Goal: Information Seeking & Learning: Find specific page/section

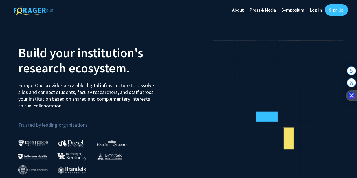
click at [335, 10] on link "Sign Up" at bounding box center [336, 9] width 23 height 11
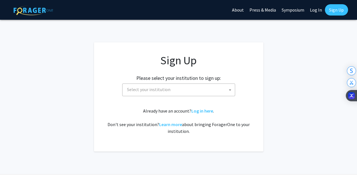
click at [207, 89] on span "Select your institution" at bounding box center [180, 90] width 110 height 12
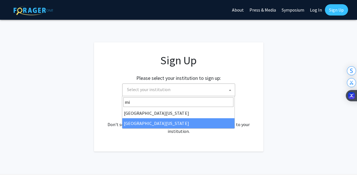
type input "mi"
select select "33"
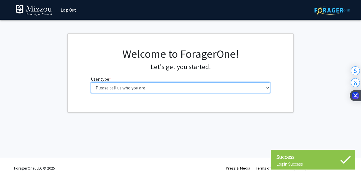
click at [195, 87] on select "Please tell us who you are Undergraduate Student Master's Student Doctoral Cand…" at bounding box center [181, 87] width 180 height 11
select select "1: undergrad"
click at [91, 82] on select "Please tell us who you are Undergraduate Student Master's Student Doctoral Cand…" at bounding box center [181, 87] width 180 height 11
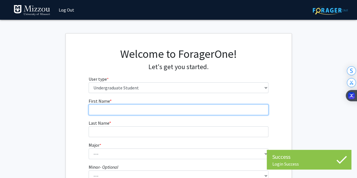
click at [184, 109] on input "First Name * required" at bounding box center [179, 109] width 180 height 11
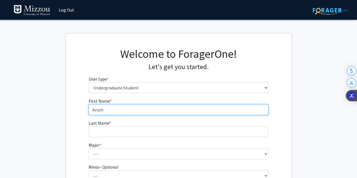
type input "Arush"
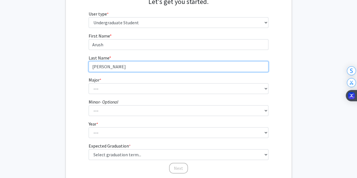
scroll to position [66, 0]
type input "[PERSON_NAME]"
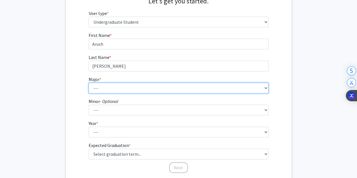
click at [168, 89] on select "--- Agribusiness Management Agricultural Education Agricultural Education: Comm…" at bounding box center [179, 88] width 180 height 11
select select "81: 2573"
click at [89, 83] on select "--- Agribusiness Management Agricultural Education Agricultural Education: Comm…" at bounding box center [179, 88] width 180 height 11
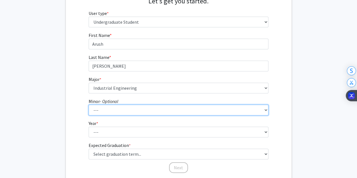
click at [121, 105] on select "--- Accountancy Aerospace Engineering Aerospace Studies Agribusiness Management…" at bounding box center [179, 110] width 180 height 11
click at [120, 107] on select "--- Accountancy Aerospace Engineering Aerospace Studies Agribusiness Management…" at bounding box center [179, 110] width 180 height 11
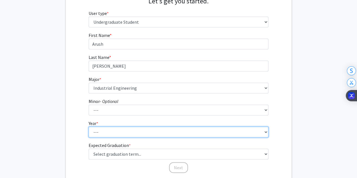
click at [120, 134] on select "--- First-year Sophomore Junior Senior Postbaccalaureate Certificate" at bounding box center [179, 132] width 180 height 11
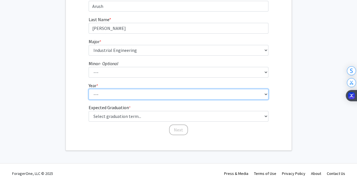
scroll to position [108, 0]
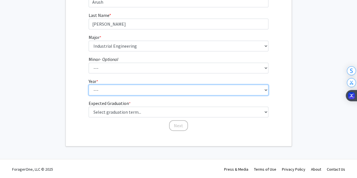
click at [113, 90] on select "--- First-year Sophomore Junior Senior Postbaccalaureate Certificate" at bounding box center [179, 90] width 180 height 11
select select "1: first-year"
click at [89, 85] on select "--- First-year Sophomore Junior Senior Postbaccalaureate Certificate" at bounding box center [179, 90] width 180 height 11
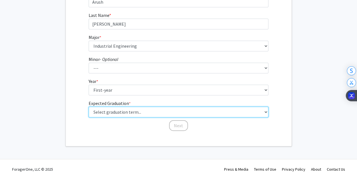
click at [107, 111] on select "Select graduation term... Spring 2025 Summer 2025 Fall 2025 Winter 2025 Spring …" at bounding box center [179, 112] width 180 height 11
select select "17: spring_2029"
click at [89, 107] on select "Select graduation term... Spring 2025 Summer 2025 Fall 2025 Winter 2025 Spring …" at bounding box center [179, 112] width 180 height 11
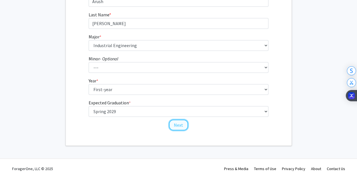
click at [180, 128] on button "Next" at bounding box center [178, 125] width 19 height 11
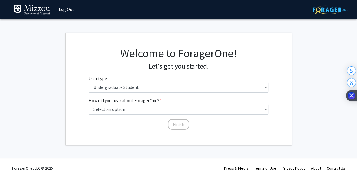
scroll to position [0, 0]
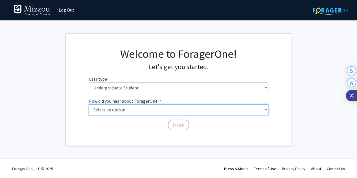
click at [164, 110] on select "Select an option Peer/student recommendation Faculty/staff recommendation Unive…" at bounding box center [179, 109] width 180 height 11
select select "2: faculty_recommendation"
click at [89, 104] on select "Select an option Peer/student recommendation Faculty/staff recommendation Unive…" at bounding box center [179, 109] width 180 height 11
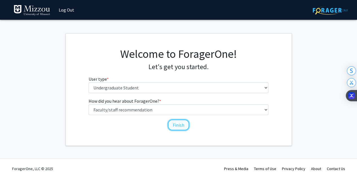
click at [177, 126] on button "Finish" at bounding box center [178, 125] width 21 height 11
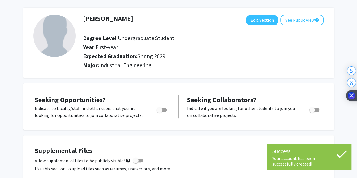
scroll to position [26, 0]
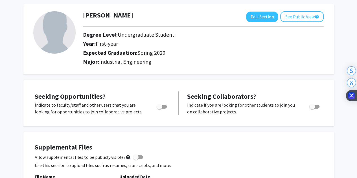
click at [165, 105] on span "Toggle" at bounding box center [162, 107] width 10 height 4
click at [159, 109] on input "Are you actively seeking opportunities?" at bounding box center [159, 109] width 0 height 0
checkbox input "true"
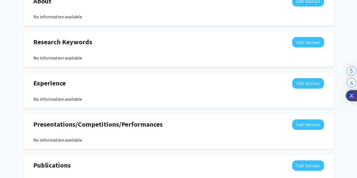
scroll to position [0, 0]
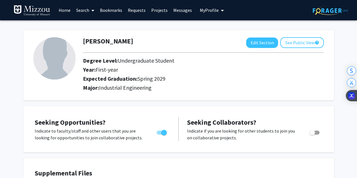
click at [78, 10] on link "Search" at bounding box center [85, 10] width 24 height 20
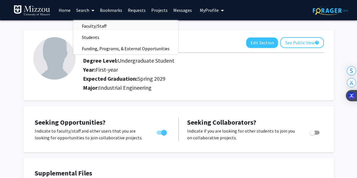
click at [89, 25] on span "Faculty/Staff" at bounding box center [93, 25] width 41 height 11
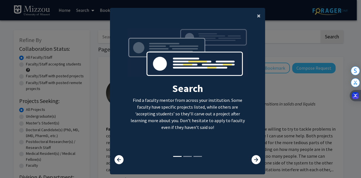
click at [258, 16] on button "×" at bounding box center [259, 16] width 13 height 16
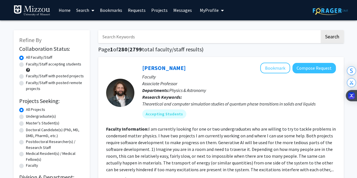
click at [212, 39] on input "Search Keywords" at bounding box center [208, 36] width 221 height 13
click at [321, 30] on button "Search" at bounding box center [332, 36] width 23 height 13
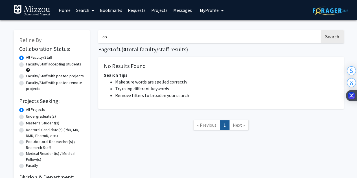
type input "c"
type input "melissa collins"
click at [321, 30] on button "Search" at bounding box center [332, 36] width 23 height 13
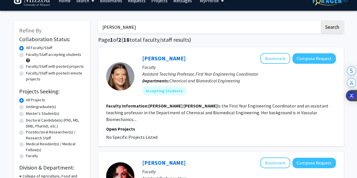
scroll to position [9, 0]
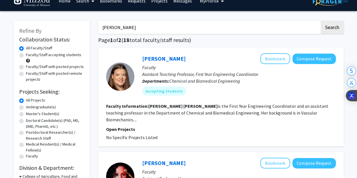
drag, startPoint x: 142, startPoint y: 30, endPoint x: 73, endPoint y: 28, distance: 69.4
type input "ganley"
click at [321, 21] on button "Search" at bounding box center [332, 27] width 23 height 13
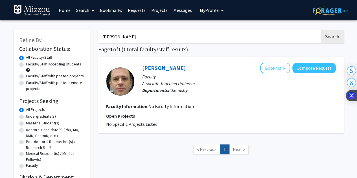
drag, startPoint x: 124, startPoint y: 41, endPoint x: 88, endPoint y: 38, distance: 35.6
click at [88, 38] on div "Refine By Collaboration Status: Collaboration Status All Faculty/Staff Collabor…" at bounding box center [178, 114] width 339 height 179
click at [321, 30] on button "Search" at bounding box center [332, 36] width 23 height 13
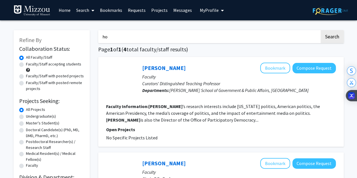
type input "h"
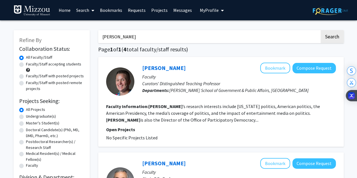
type input "melissa collins"
click at [321, 30] on button "Search" at bounding box center [332, 36] width 23 height 13
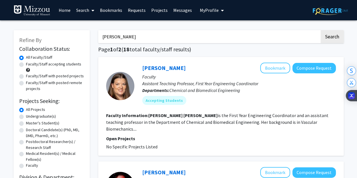
drag, startPoint x: 154, startPoint y: 41, endPoint x: 91, endPoint y: 28, distance: 63.9
click at [26, 67] on label "Faculty/Staff accepting students" at bounding box center [53, 64] width 55 height 6
click at [26, 65] on input "Faculty/Staff accepting students" at bounding box center [28, 63] width 4 height 4
radio input "true"
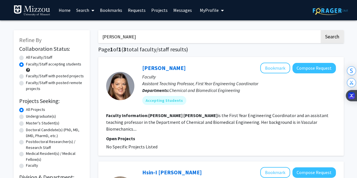
drag, startPoint x: 139, startPoint y: 38, endPoint x: 82, endPoint y: 43, distance: 56.6
